Goal: Check status

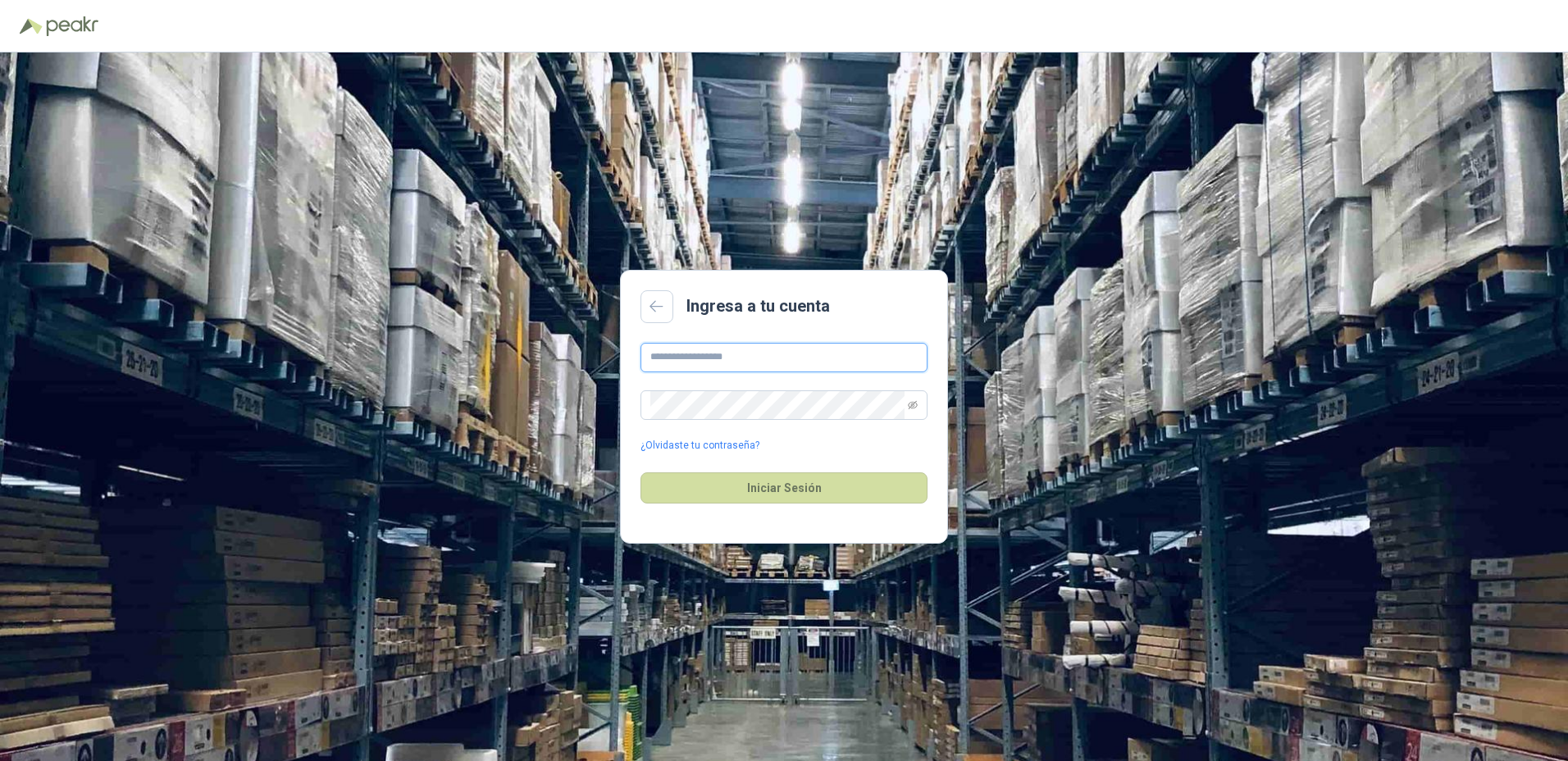
click at [738, 365] on input "text" at bounding box center [784, 357] width 287 height 29
type input "*"
type input "**********"
click at [641, 472] on button "Iniciar Sesión" at bounding box center [784, 487] width 287 height 31
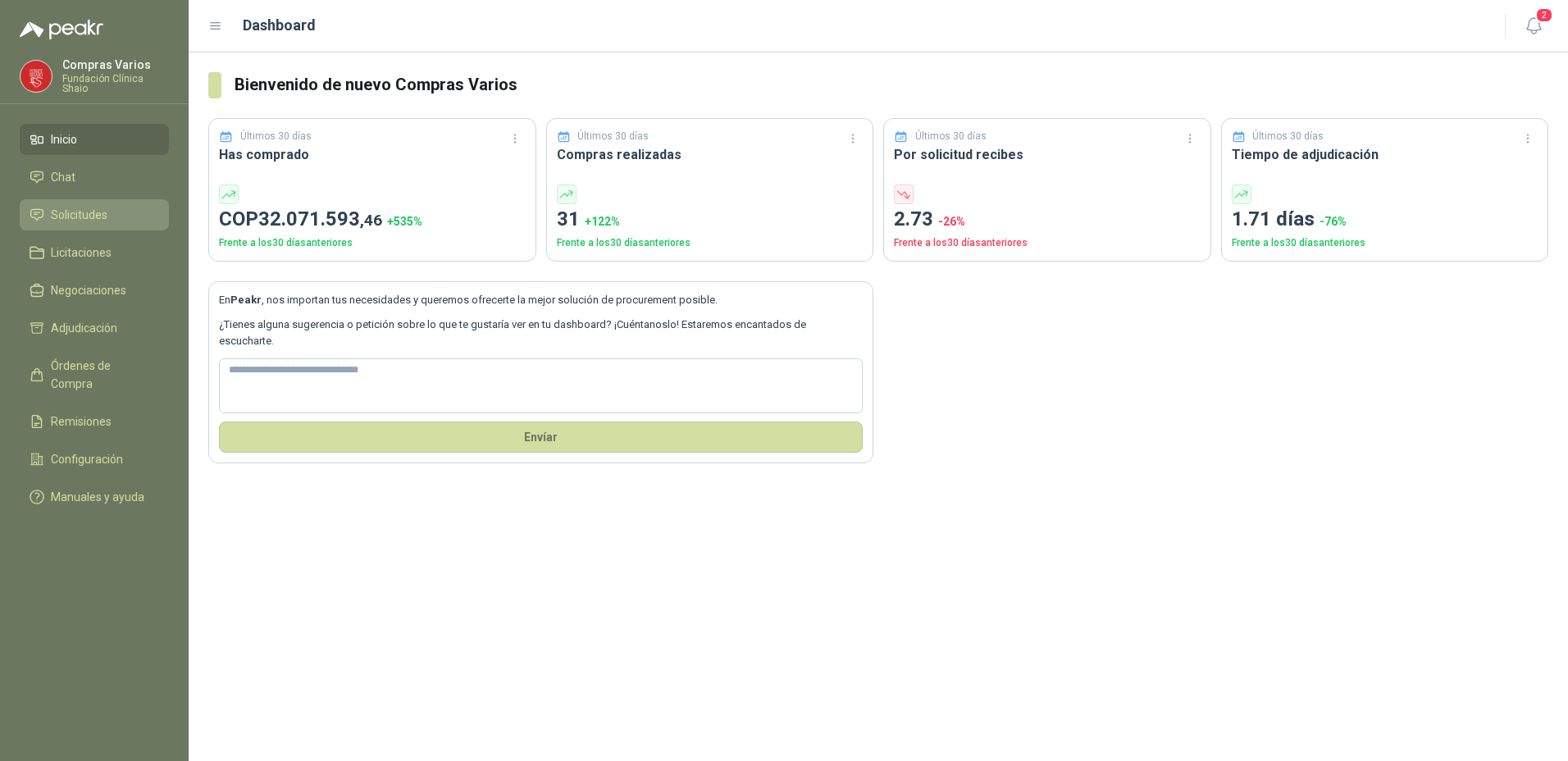
click at [74, 214] on span "Solicitudes" at bounding box center [79, 215] width 57 height 18
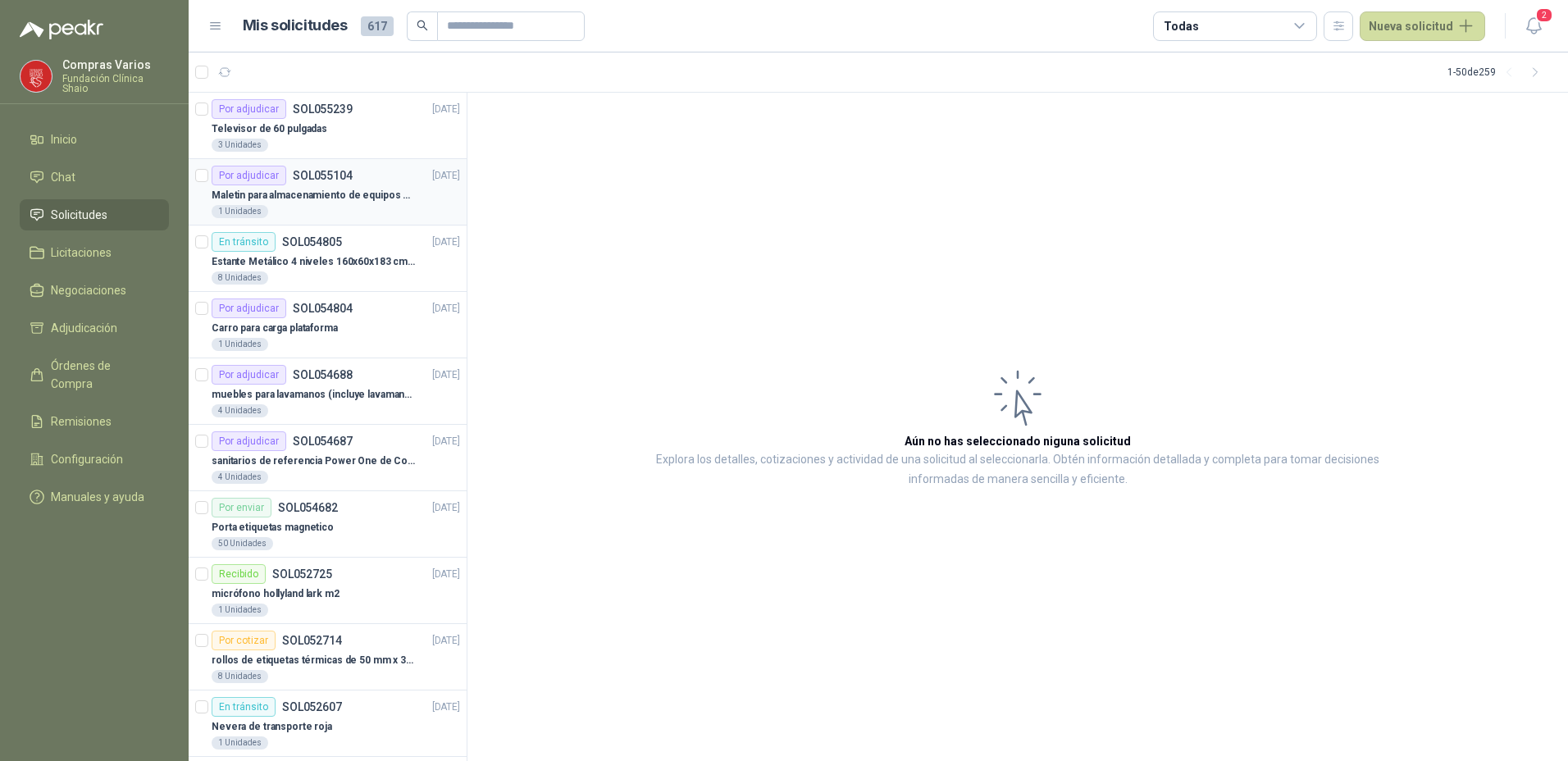
click at [323, 200] on p "Maletin para almacenamiento de equipos medicos kits de primeros auxilios" at bounding box center [314, 196] width 204 height 16
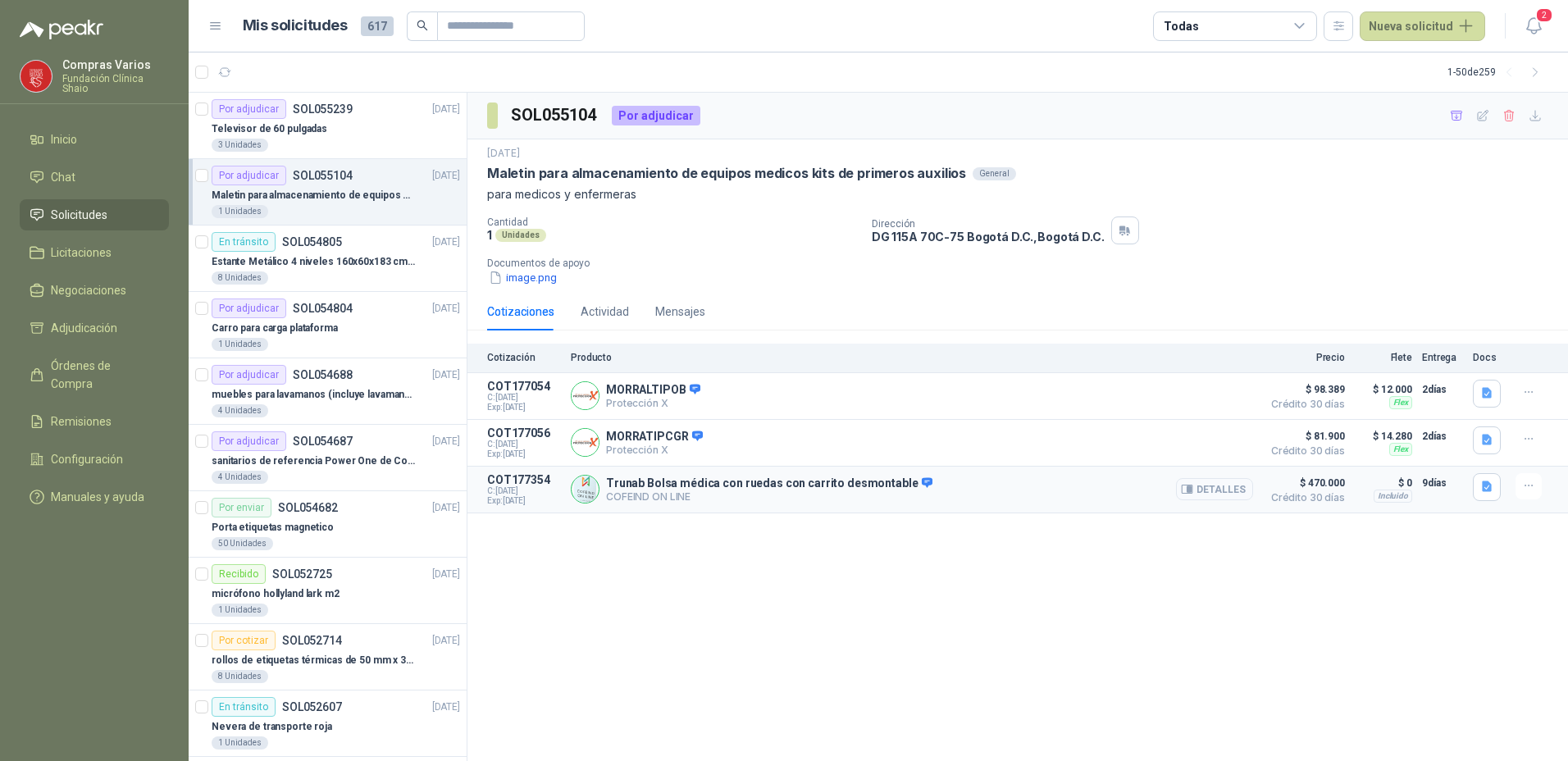
click at [1224, 489] on button "Detalles" at bounding box center [1214, 489] width 77 height 22
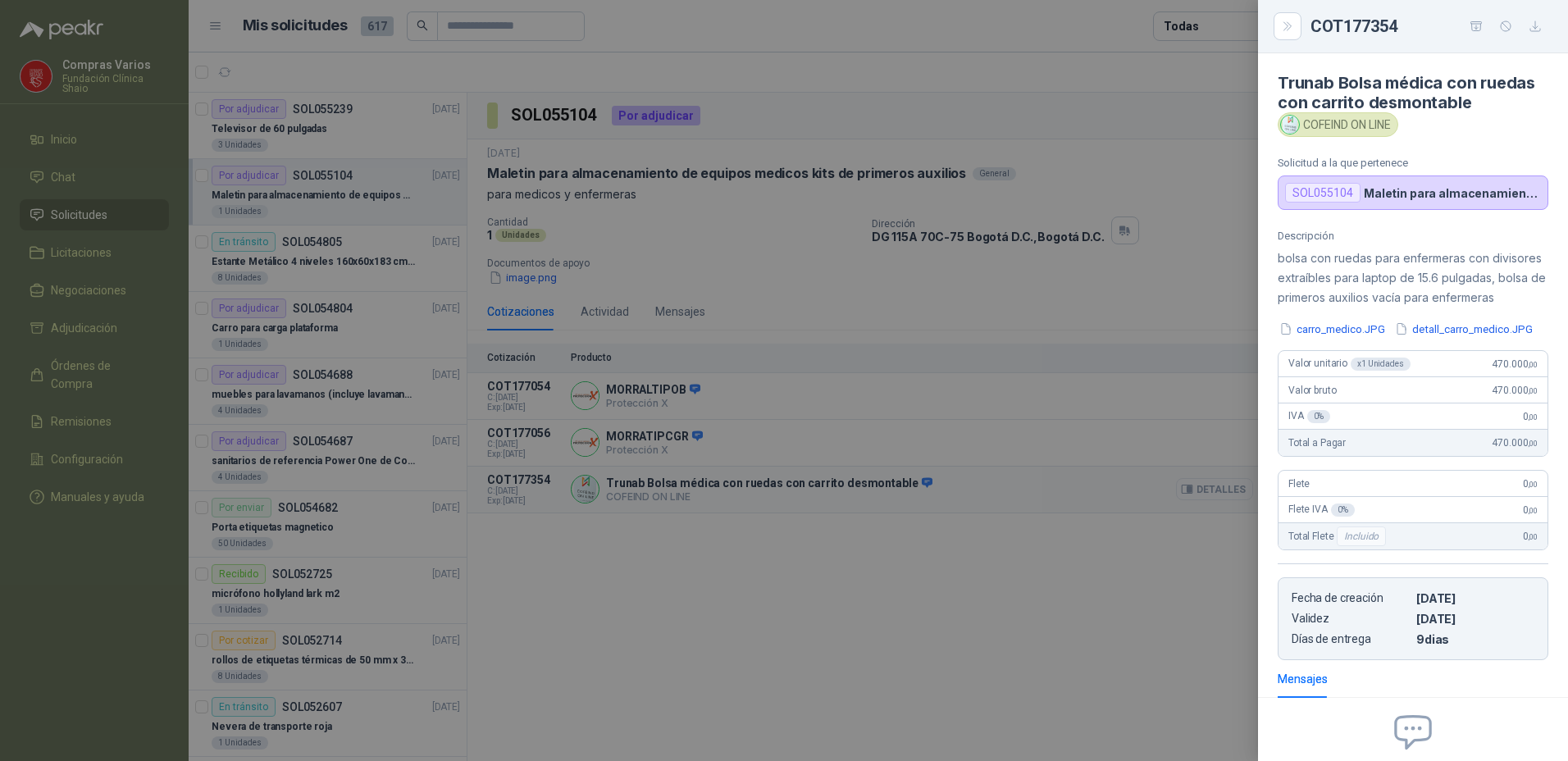
scroll to position [206, 0]
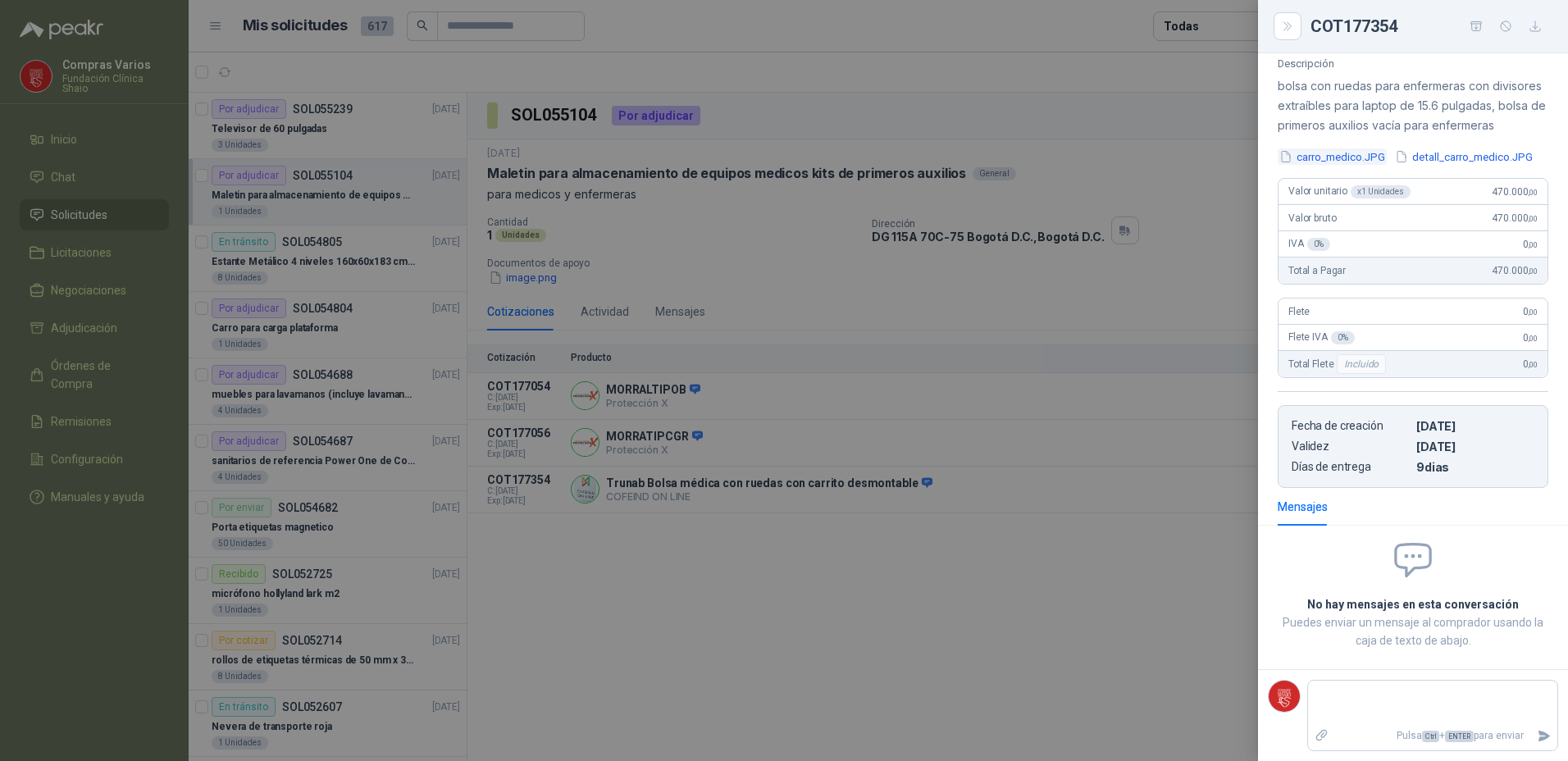
click at [1341, 148] on button "carro_medico.JPG" at bounding box center [1332, 156] width 109 height 17
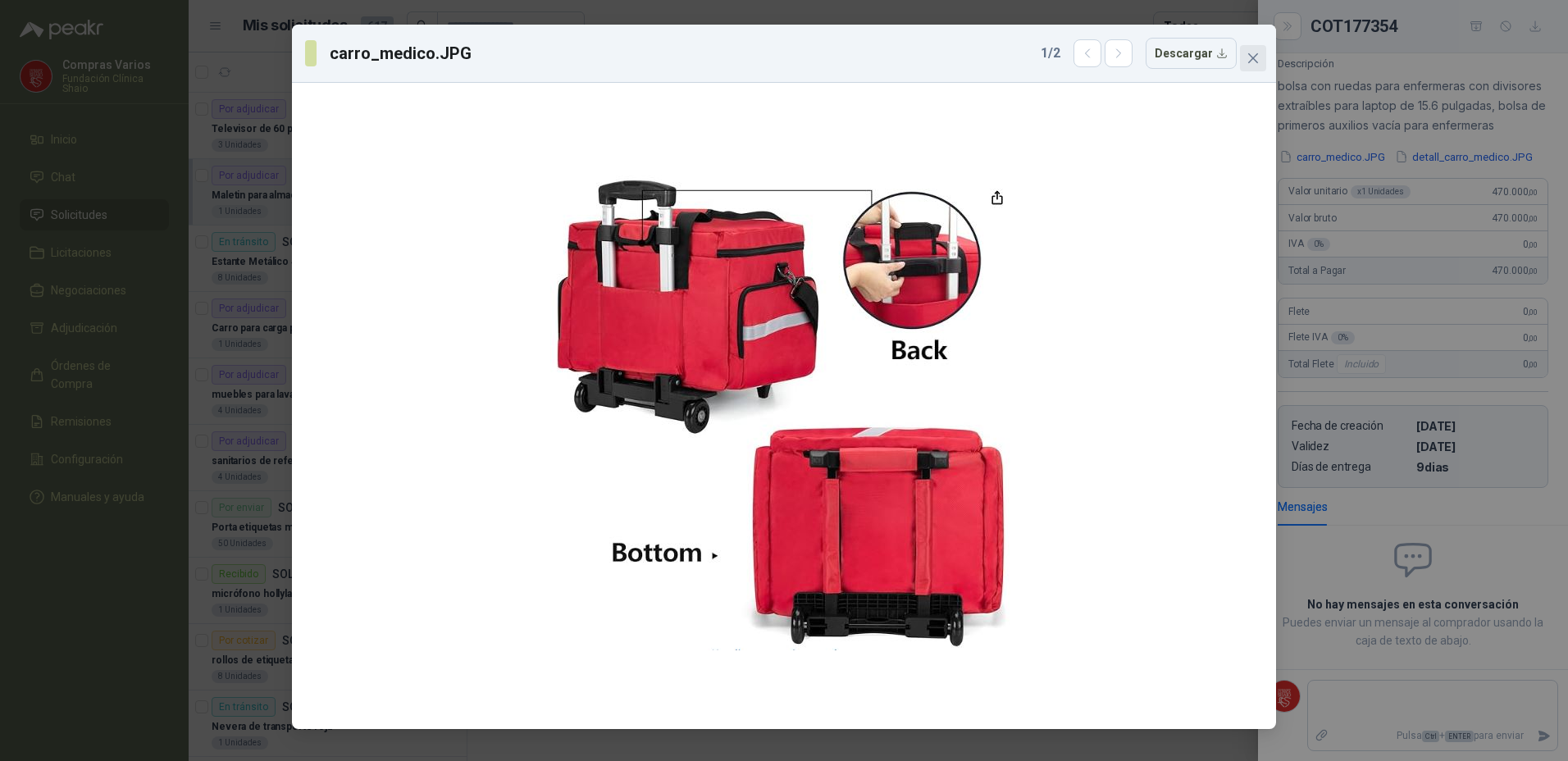
click at [1262, 59] on span "Close" at bounding box center [1253, 58] width 27 height 13
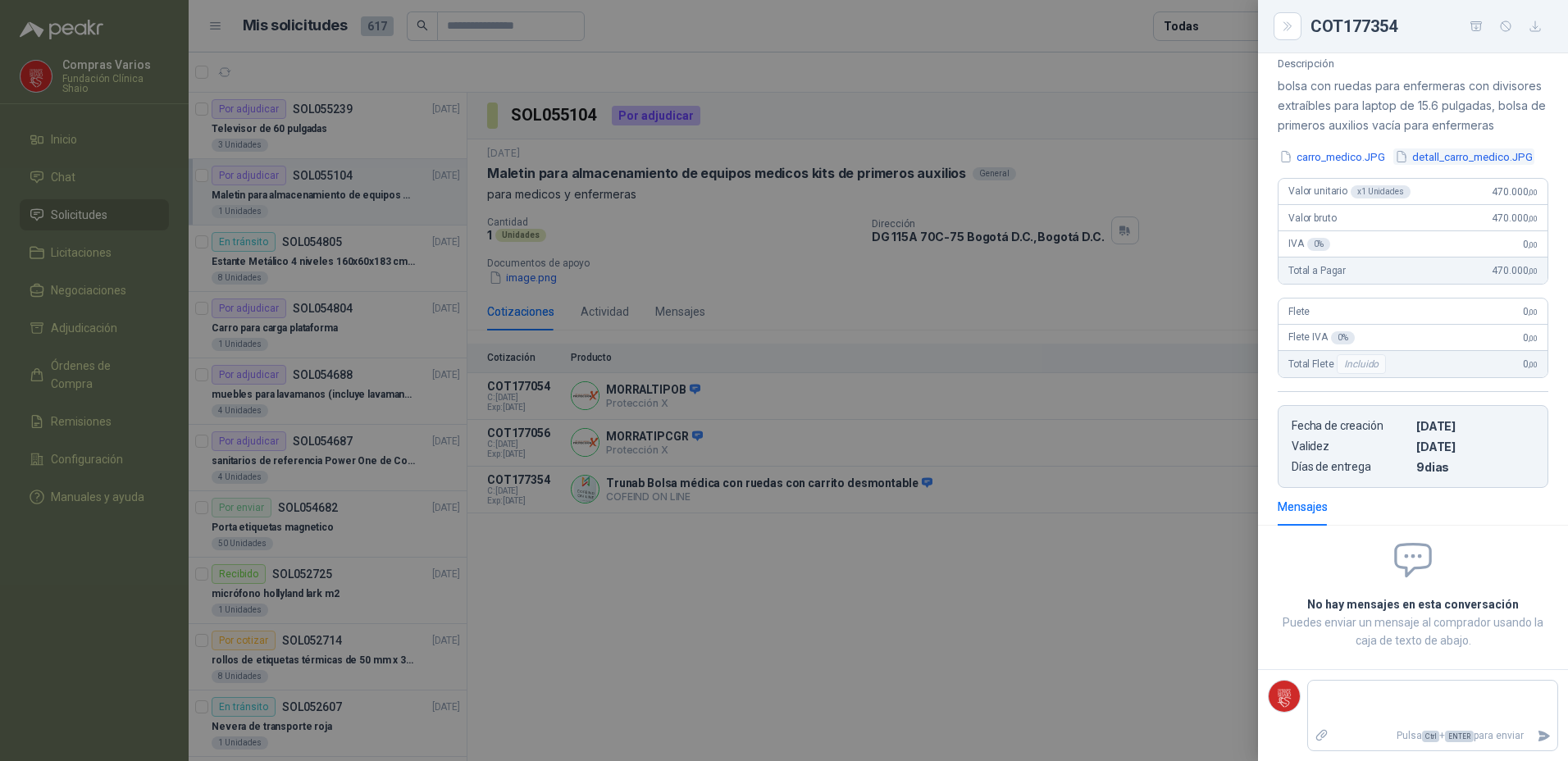
click at [1393, 165] on button "detall_carro_medico.JPG" at bounding box center [1463, 156] width 141 height 17
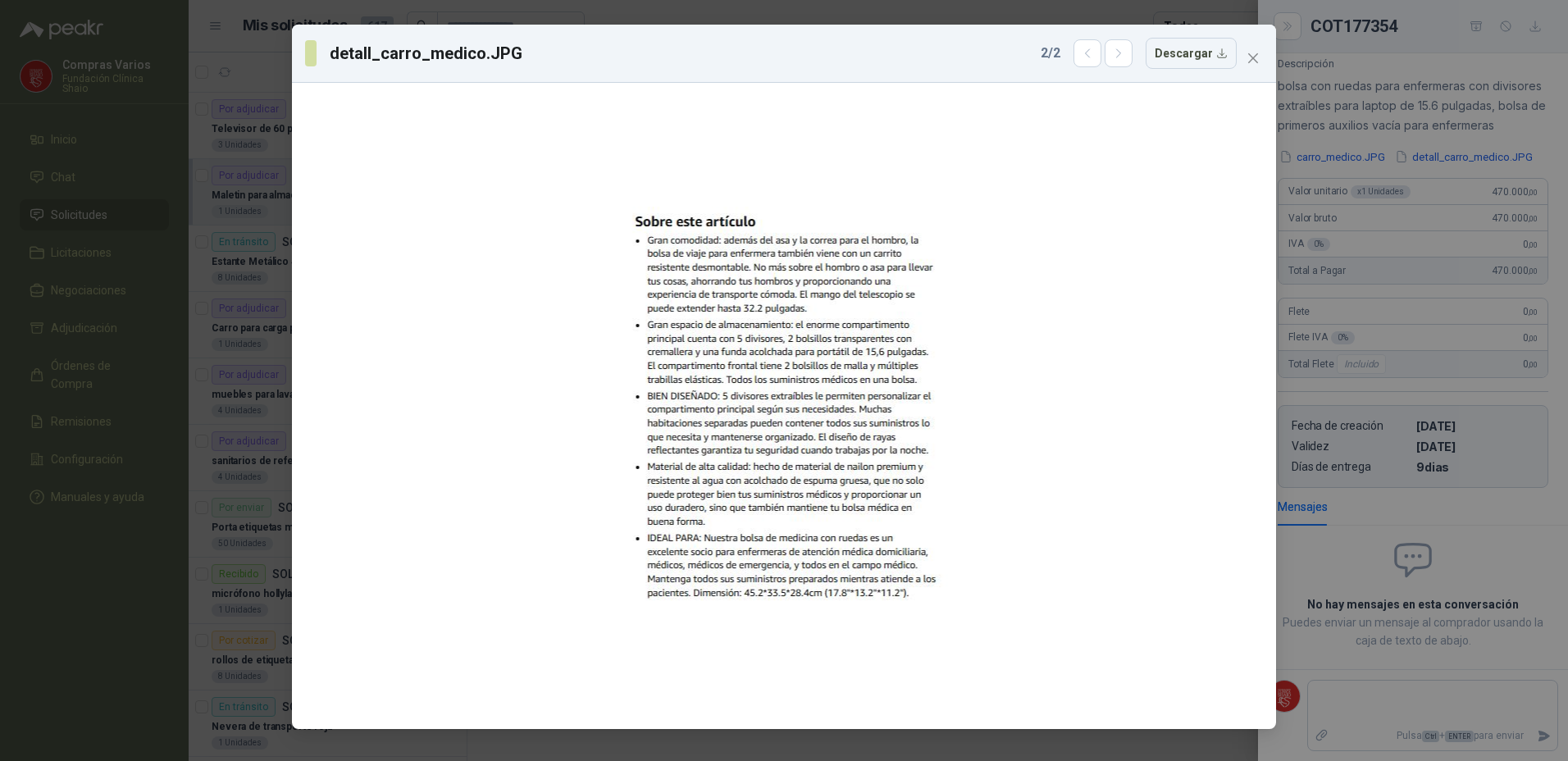
click at [1251, 33] on div "detall_carro_medico.JPG 2 / 2 Descargar" at bounding box center [783, 54] width 984 height 59
click at [1263, 52] on span "Close" at bounding box center [1253, 58] width 27 height 13
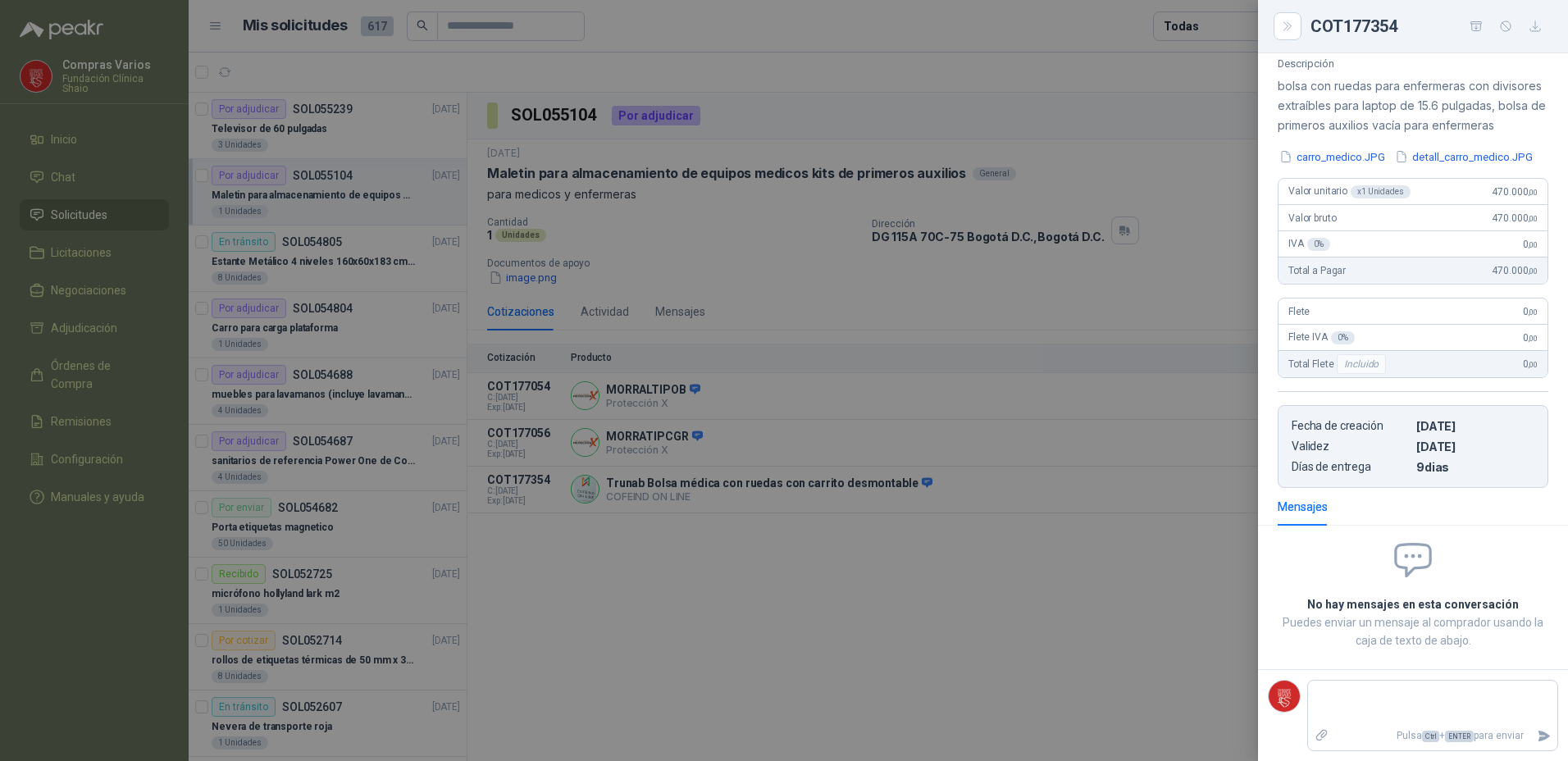
click at [1298, 130] on div "Descripción bolsa con ruedas para enfermeras con divisores extraíbles para lapt…" at bounding box center [1412, 273] width 310 height 430
click at [1300, 148] on button "carro_medico.JPG" at bounding box center [1332, 156] width 109 height 17
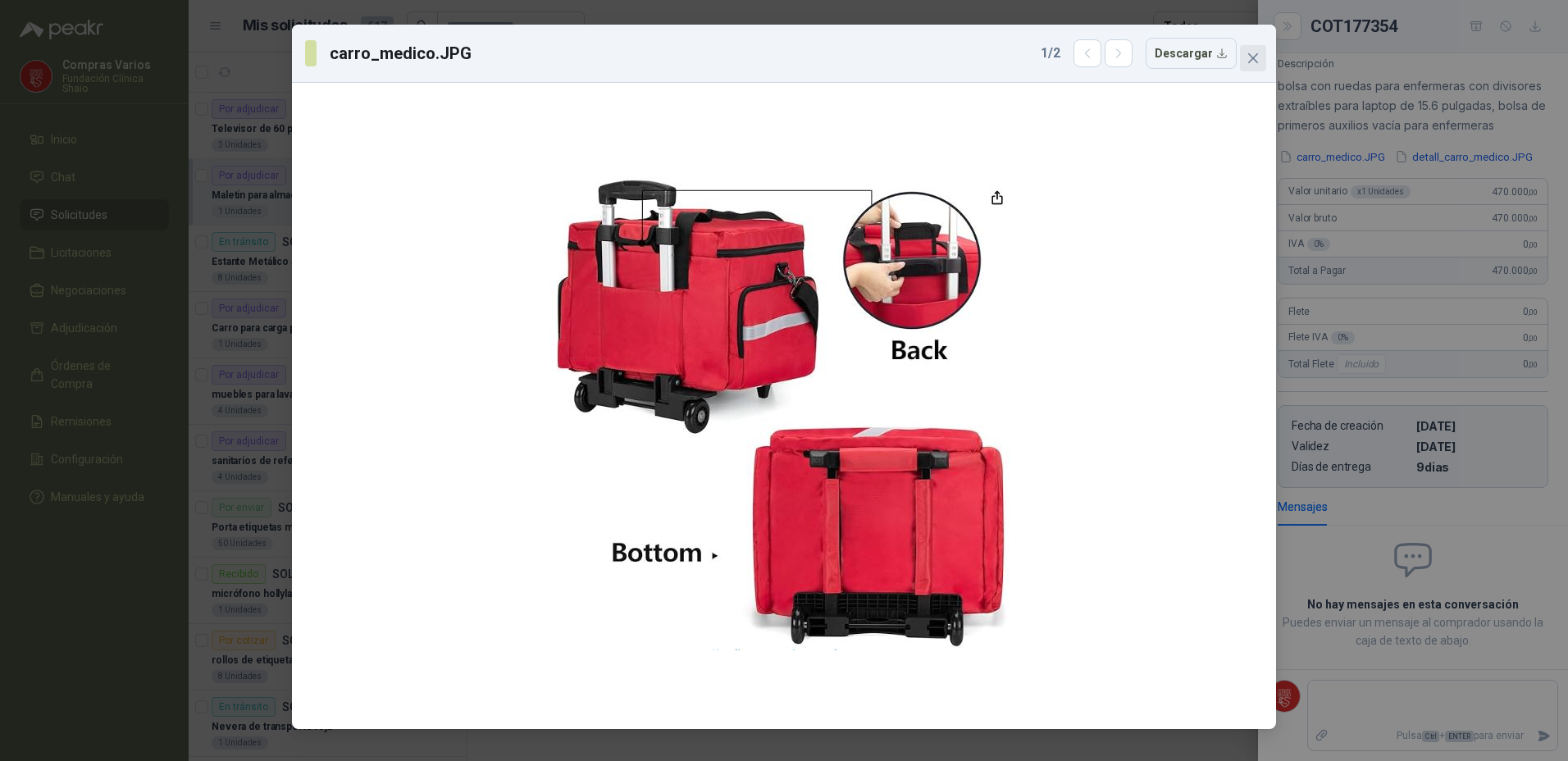
click at [1248, 53] on icon "close" at bounding box center [1252, 58] width 13 height 13
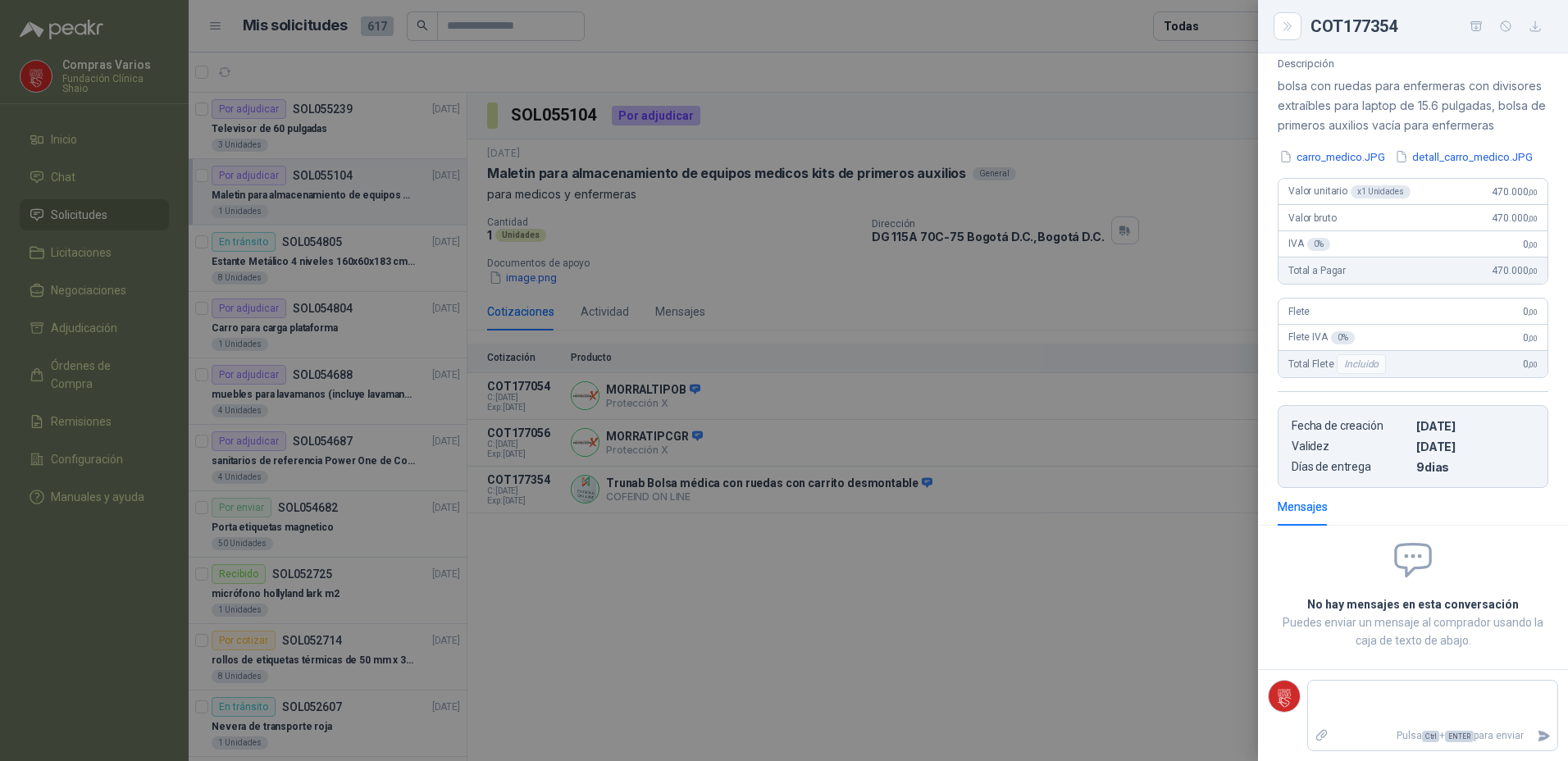
click at [720, 655] on div at bounding box center [784, 380] width 1568 height 761
